Goal: Check status: Check status

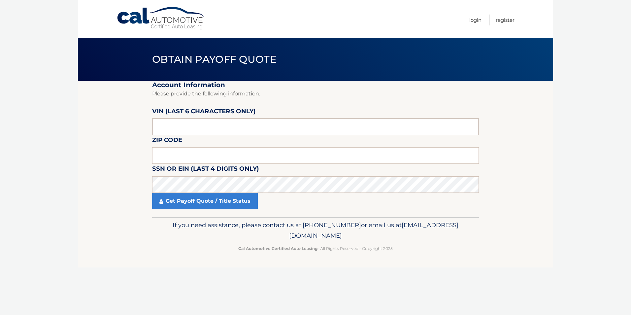
click at [182, 122] on input "text" at bounding box center [315, 126] width 327 height 16
click at [178, 153] on input "text" at bounding box center [315, 155] width 327 height 16
type input "07726"
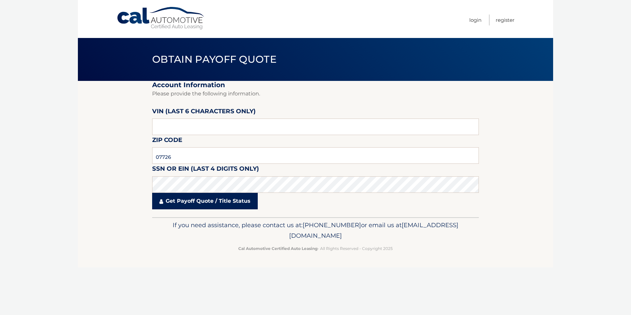
click at [208, 203] on link "Get Payoff Quote / Title Status" at bounding box center [205, 201] width 106 height 16
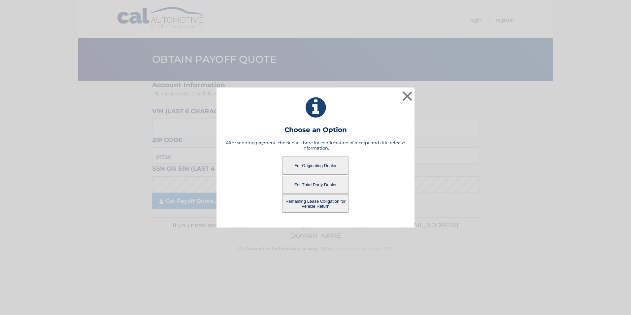
click at [306, 164] on button "For Originating Dealer" at bounding box center [315, 165] width 66 height 18
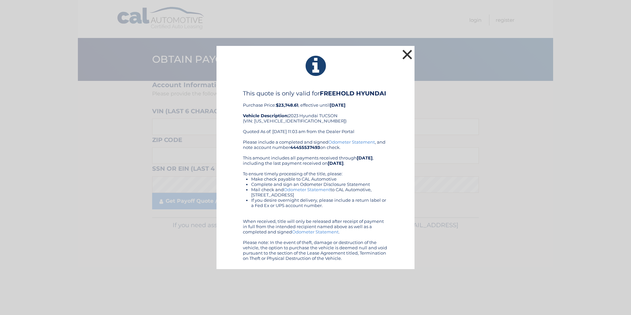
click at [407, 57] on button "×" at bounding box center [407, 54] width 13 height 13
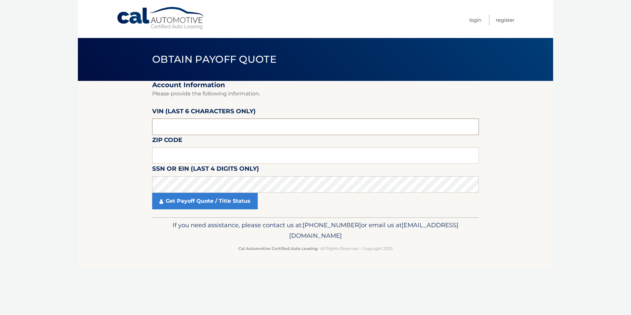
click at [192, 130] on input "text" at bounding box center [315, 126] width 327 height 16
click at [186, 151] on input "text" at bounding box center [315, 155] width 327 height 16
type input "07726"
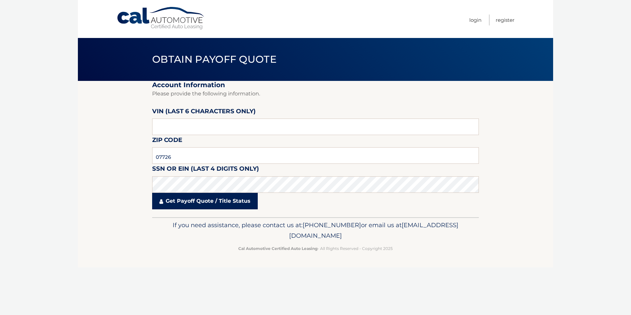
click at [191, 203] on link "Get Payoff Quote / Title Status" at bounding box center [205, 201] width 106 height 16
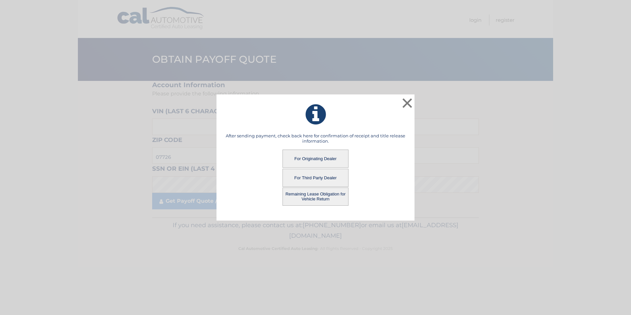
click at [310, 194] on button "Remaining Lease Obligation for Vehicle Return" at bounding box center [315, 196] width 66 height 18
click at [309, 194] on button "Remaining Lease Obligation for Vehicle Return" at bounding box center [315, 196] width 66 height 18
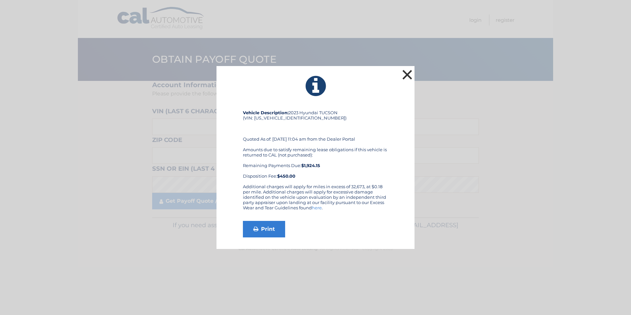
click at [405, 78] on button "×" at bounding box center [407, 74] width 13 height 13
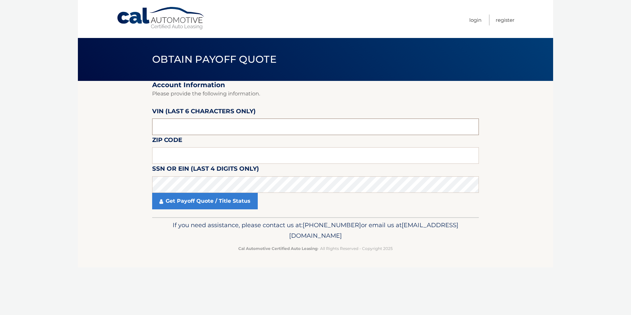
click at [190, 126] on input "text" at bounding box center [315, 126] width 327 height 16
type input "993430"
click at [175, 151] on input "text" at bounding box center [315, 155] width 327 height 16
type input "08759"
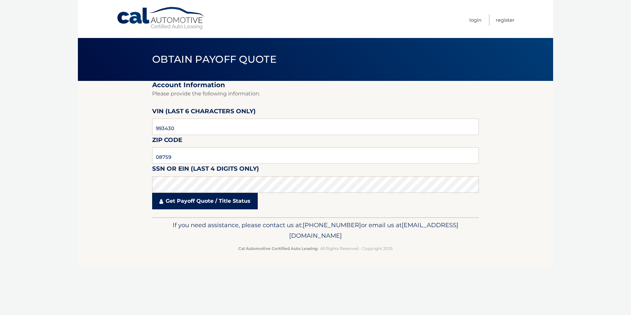
click at [205, 199] on link "Get Payoff Quote / Title Status" at bounding box center [205, 201] width 106 height 16
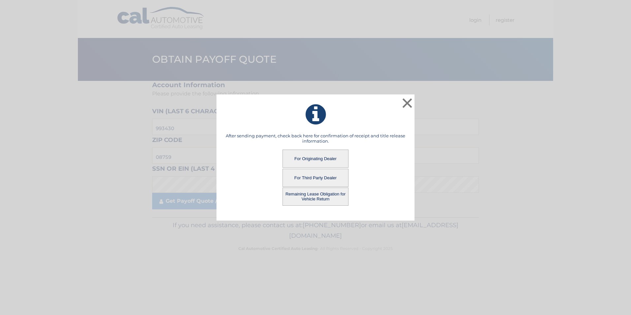
click at [306, 156] on button "For Originating Dealer" at bounding box center [315, 158] width 66 height 18
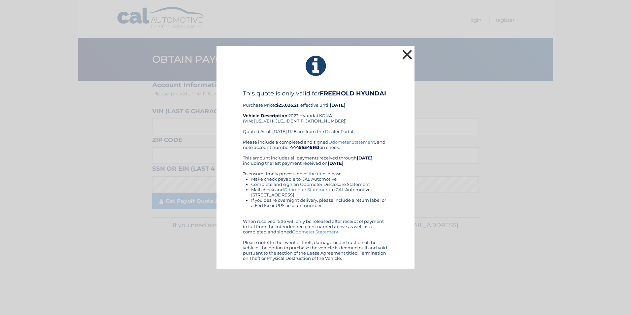
click at [405, 53] on button "×" at bounding box center [407, 54] width 13 height 13
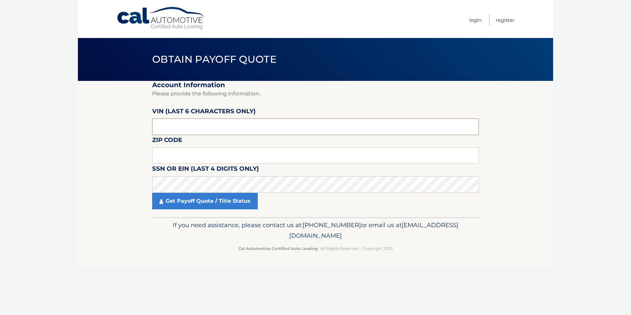
click at [215, 121] on input "text" at bounding box center [315, 126] width 327 height 16
click at [194, 156] on input "text" at bounding box center [315, 155] width 327 height 16
type input "08759"
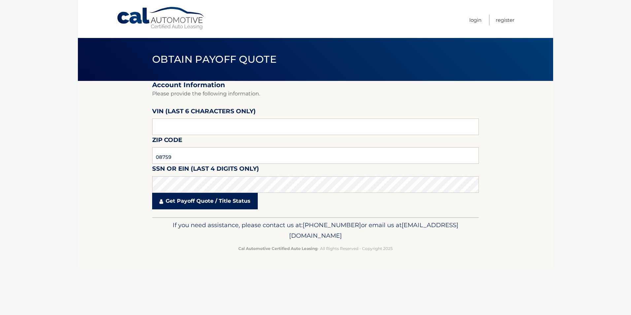
click at [177, 203] on link "Get Payoff Quote / Title Status" at bounding box center [205, 201] width 106 height 16
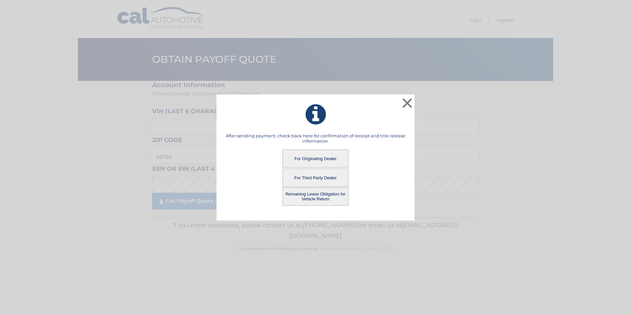
click at [304, 197] on button "Remaining Lease Obligation for Vehicle Return" at bounding box center [315, 196] width 66 height 18
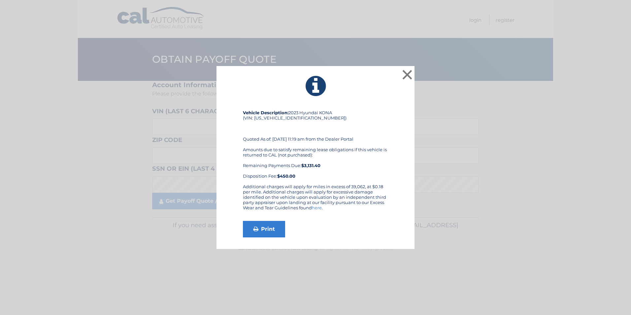
drag, startPoint x: 372, startPoint y: 91, endPoint x: 383, endPoint y: 37, distance: 55.6
drag, startPoint x: 383, startPoint y: 37, endPoint x: 350, endPoint y: 49, distance: 35.2
click at [350, 49] on div "× Vehicle Description: 2023 Hyundai KONA (VIN: KM8K5CA38PU993430) Quoted As of:…" at bounding box center [315, 157] width 631 height 315
